Goal: Task Accomplishment & Management: Manage account settings

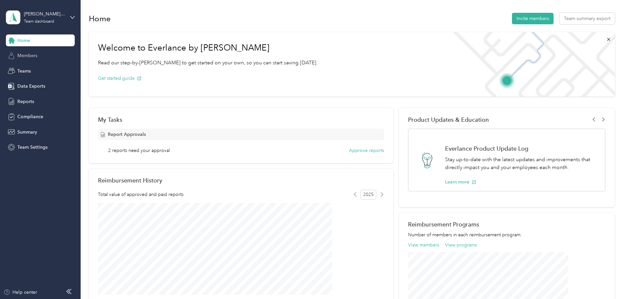
click at [34, 54] on span "Members" at bounding box center [27, 55] width 20 height 7
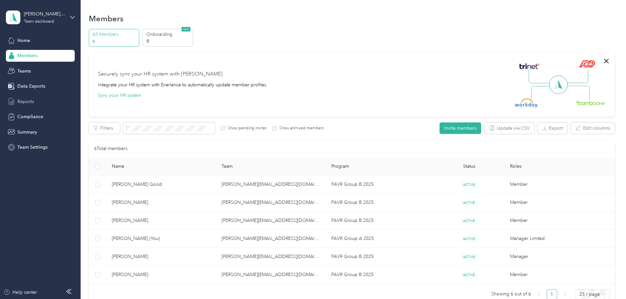
click at [32, 105] on div "Reports" at bounding box center [40, 101] width 69 height 12
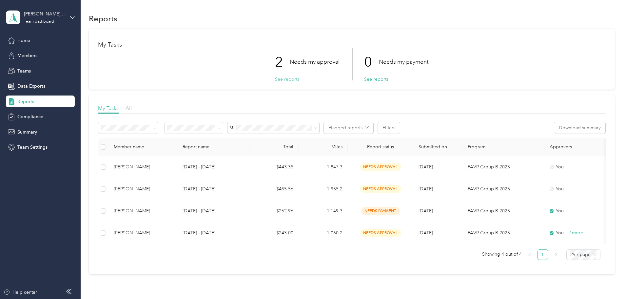
click at [292, 80] on button "See reports" at bounding box center [287, 79] width 24 height 7
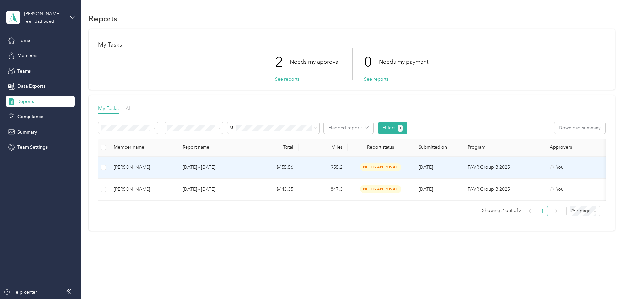
click at [172, 166] on div "Brandon L. Scott" at bounding box center [143, 167] width 58 height 7
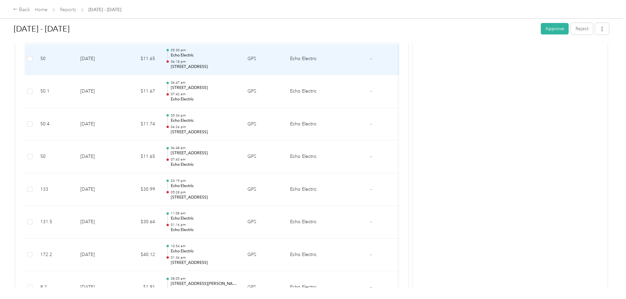
scroll to position [361, 0]
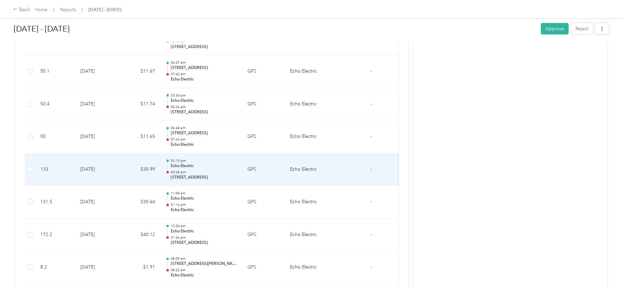
click at [237, 165] on p "Echo Electric" at bounding box center [204, 166] width 66 height 6
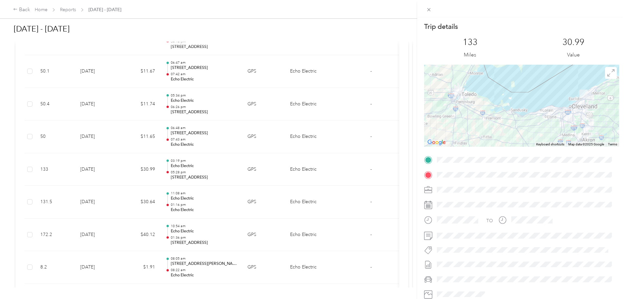
click at [254, 244] on div "Trip details This trip cannot be edited because it is either under review, appr…" at bounding box center [313, 149] width 626 height 299
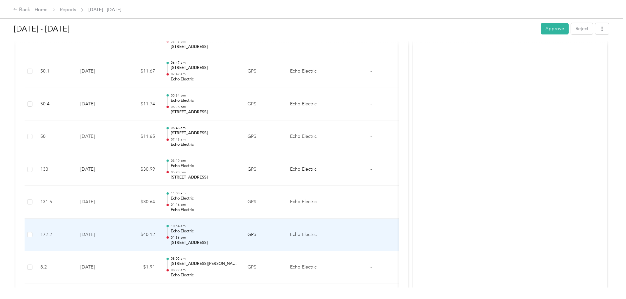
click at [237, 238] on p "01:36 pm" at bounding box center [204, 237] width 66 height 5
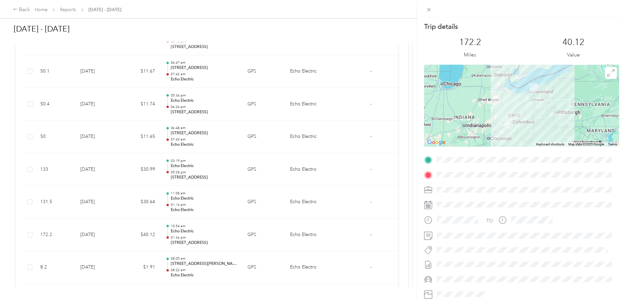
drag, startPoint x: 392, startPoint y: 157, endPoint x: 403, endPoint y: 109, distance: 49.9
click at [403, 109] on div "Trip details This trip cannot be edited because it is either under review, appr…" at bounding box center [313, 149] width 626 height 299
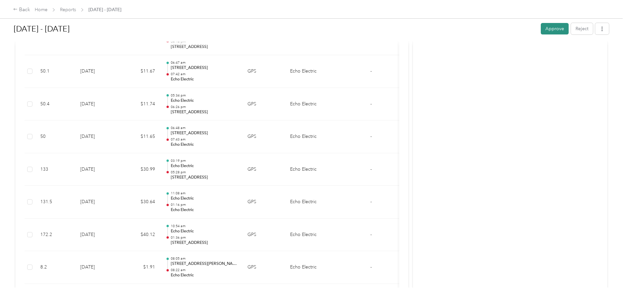
click at [541, 31] on button "Approve" at bounding box center [555, 28] width 28 height 11
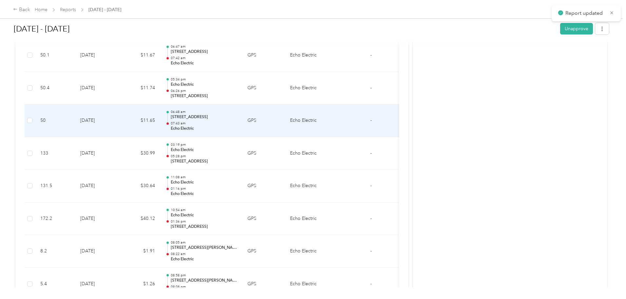
scroll to position [345, 0]
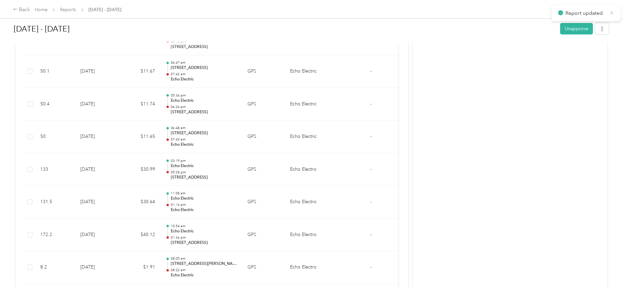
click at [613, 14] on icon at bounding box center [612, 13] width 5 height 6
click at [30, 12] on div "Back" at bounding box center [21, 10] width 17 height 8
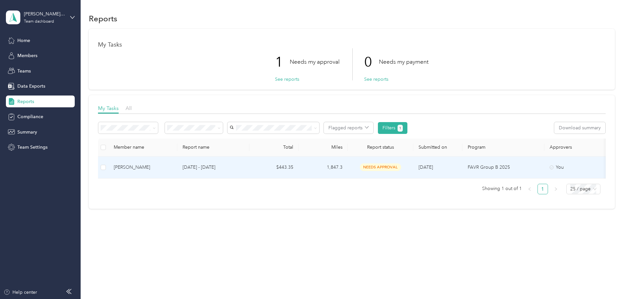
click at [172, 165] on div "Anthony M. Pittelko" at bounding box center [143, 167] width 58 height 7
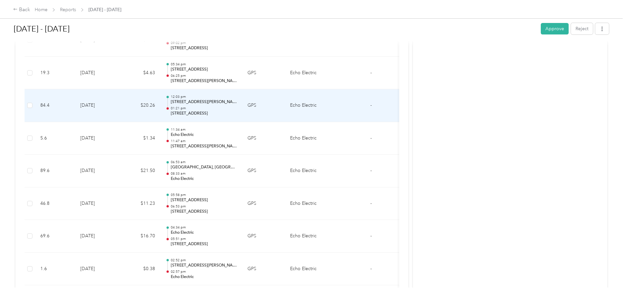
scroll to position [459, 0]
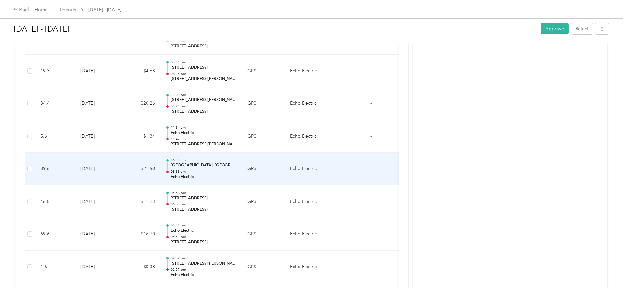
click at [237, 173] on p "08:33 am" at bounding box center [204, 171] width 66 height 5
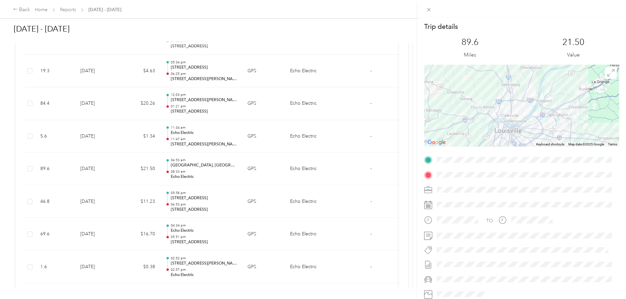
drag, startPoint x: 474, startPoint y: 92, endPoint x: 477, endPoint y: 128, distance: 36.5
click at [477, 128] on div at bounding box center [521, 106] width 195 height 82
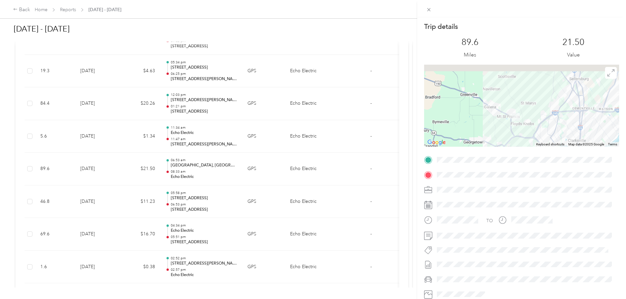
drag, startPoint x: 472, startPoint y: 115, endPoint x: 501, endPoint y: 132, distance: 33.8
click at [501, 132] on div at bounding box center [521, 106] width 195 height 82
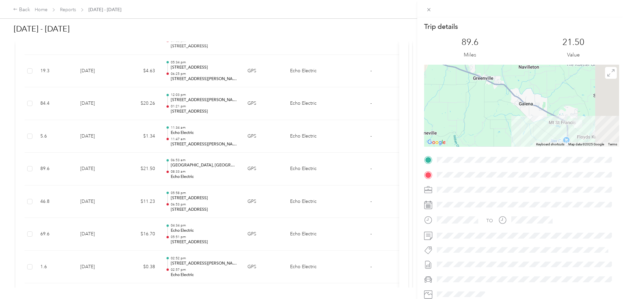
drag, startPoint x: 526, startPoint y: 117, endPoint x: 435, endPoint y: 106, distance: 91.6
click at [435, 106] on div at bounding box center [521, 106] width 195 height 82
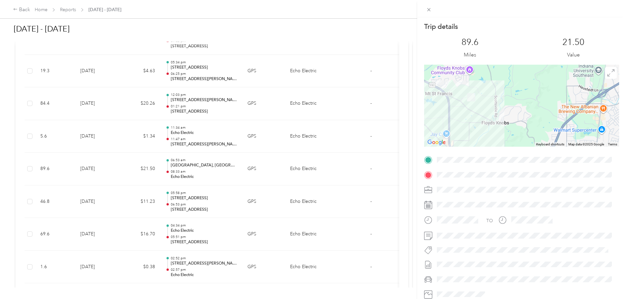
drag, startPoint x: 468, startPoint y: 108, endPoint x: 474, endPoint y: 123, distance: 16.7
click at [474, 123] on div at bounding box center [521, 106] width 195 height 82
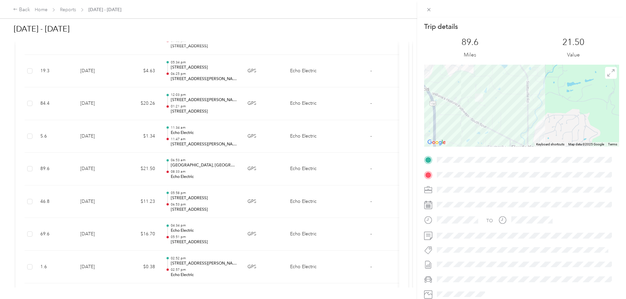
drag, startPoint x: 486, startPoint y: 101, endPoint x: 487, endPoint y: 114, distance: 13.8
click at [487, 114] on div at bounding box center [521, 106] width 195 height 82
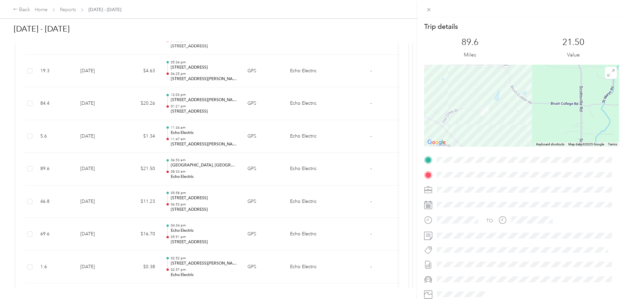
drag, startPoint x: 477, startPoint y: 110, endPoint x: 489, endPoint y: 135, distance: 28.0
click at [489, 135] on div at bounding box center [521, 106] width 195 height 82
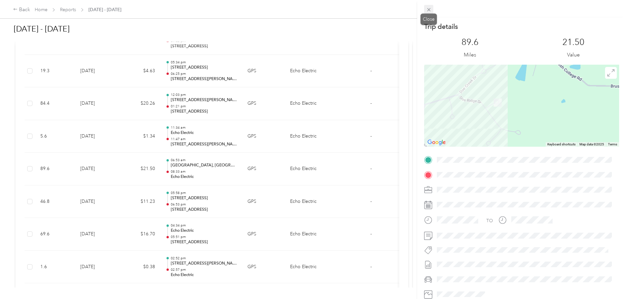
click at [430, 11] on icon at bounding box center [429, 10] width 6 height 6
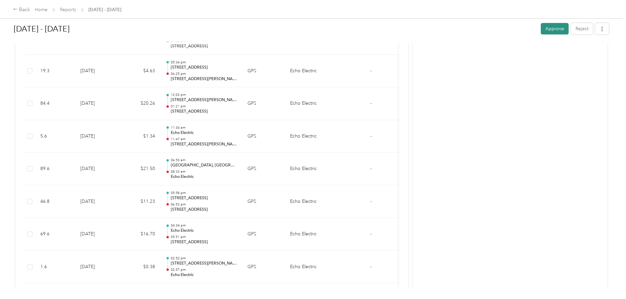
click at [541, 30] on button "Approve" at bounding box center [555, 28] width 28 height 11
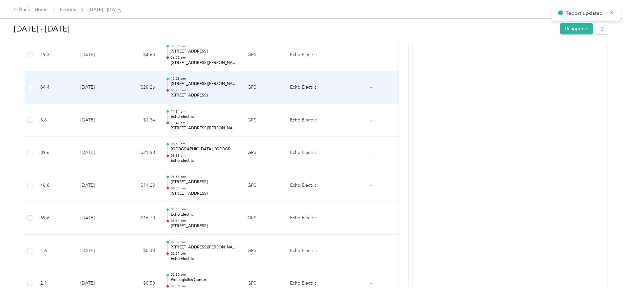
scroll to position [443, 0]
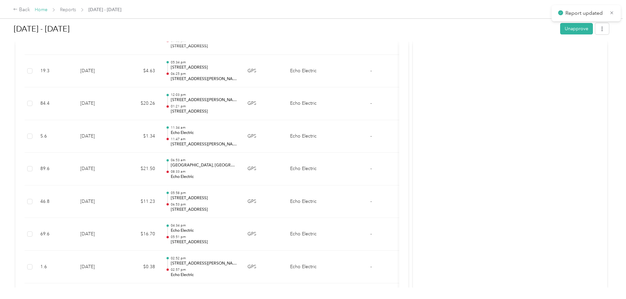
click at [48, 10] on link "Home" at bounding box center [41, 10] width 13 height 6
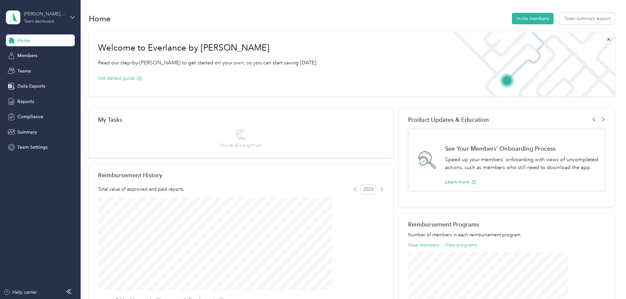
click at [45, 15] on div "Richard.Creedmore@echoelectric.com" at bounding box center [44, 13] width 41 height 7
click at [31, 83] on div "Log out" at bounding box center [24, 83] width 25 height 7
